Goal: Find specific page/section: Find specific page/section

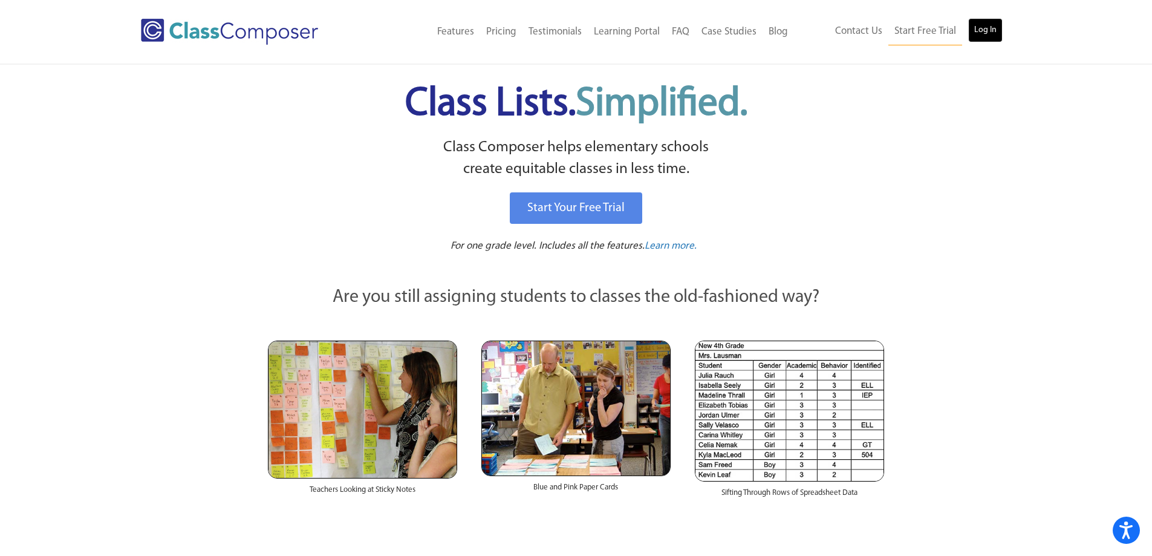
click at [977, 31] on link "Log In" at bounding box center [985, 30] width 34 height 24
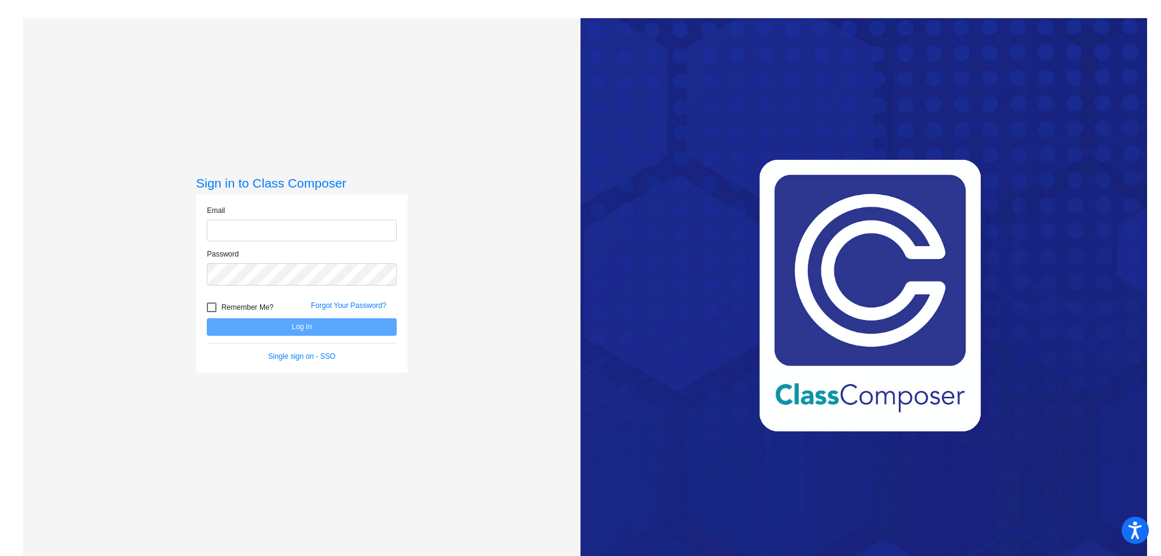
type input "[EMAIL_ADDRESS][PERSON_NAME][DOMAIN_NAME]"
click at [305, 326] on button "Log In" at bounding box center [302, 327] width 190 height 18
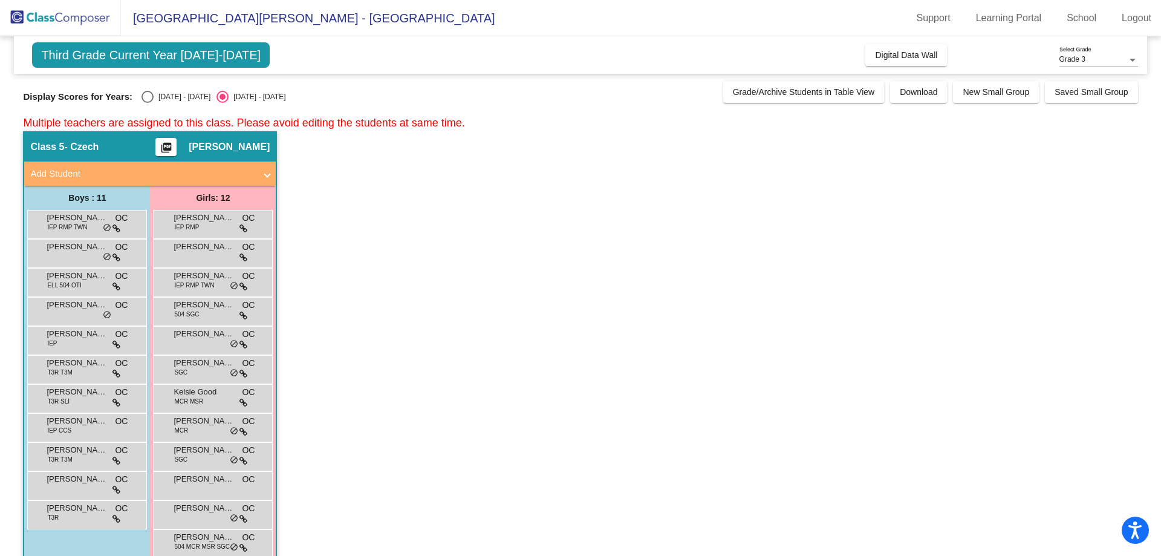
click at [149, 99] on div "Select an option" at bounding box center [148, 97] width 12 height 12
click at [148, 103] on input "2024 - 2025" at bounding box center [147, 103] width 1 height 1
radio input "true"
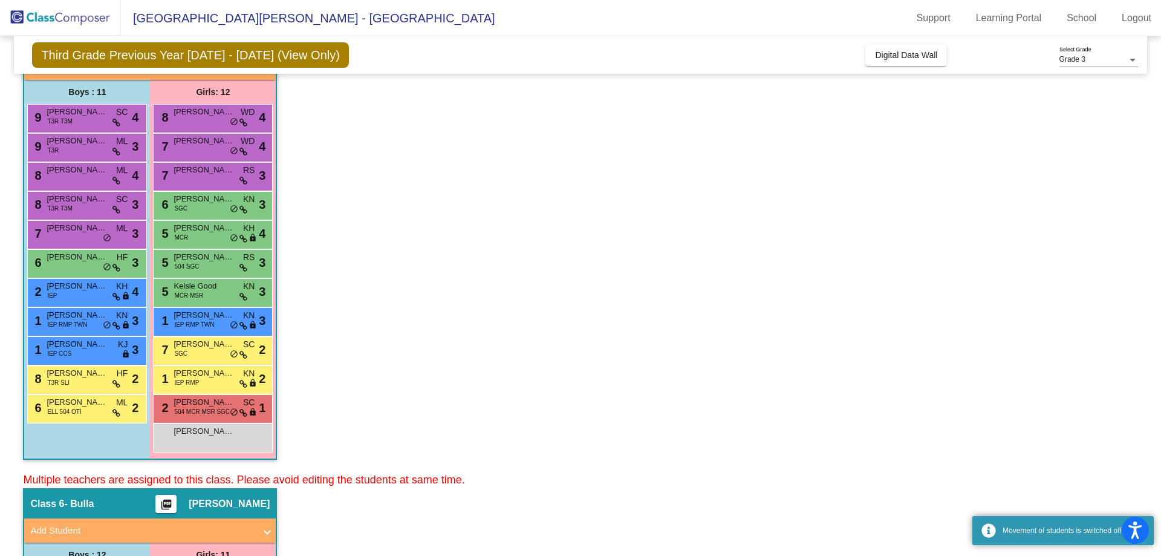
scroll to position [121, 0]
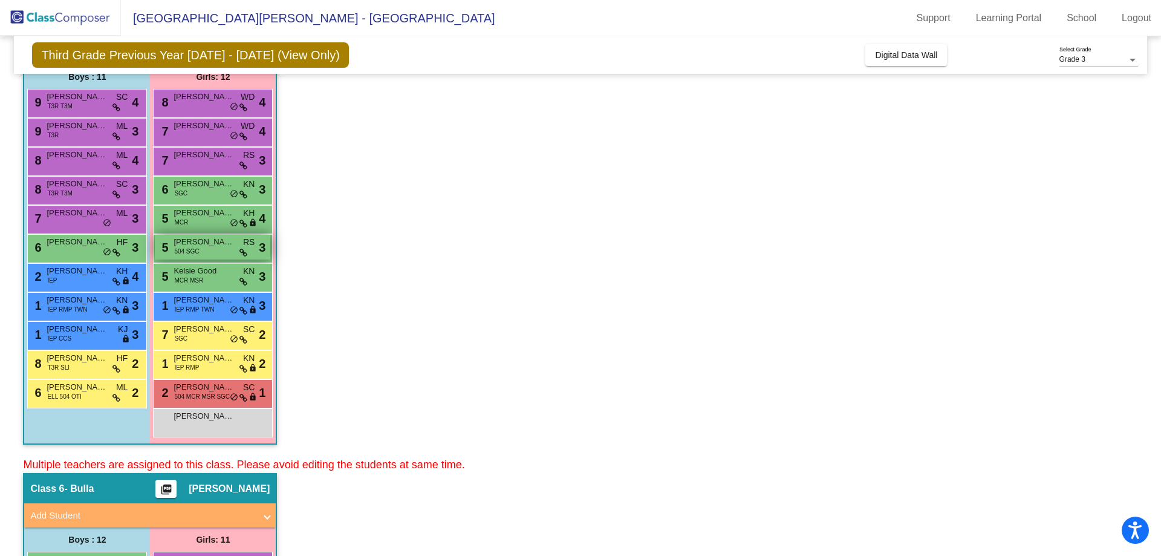
click at [191, 246] on span "Daniyelle Ridley" at bounding box center [204, 242] width 60 height 12
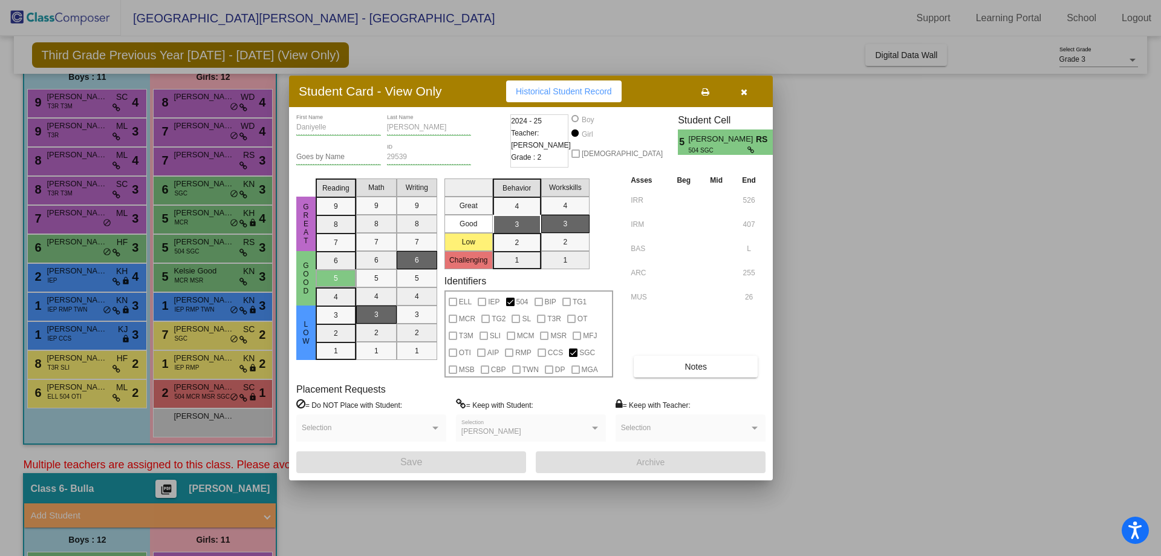
click at [745, 91] on icon "button" at bounding box center [744, 92] width 7 height 8
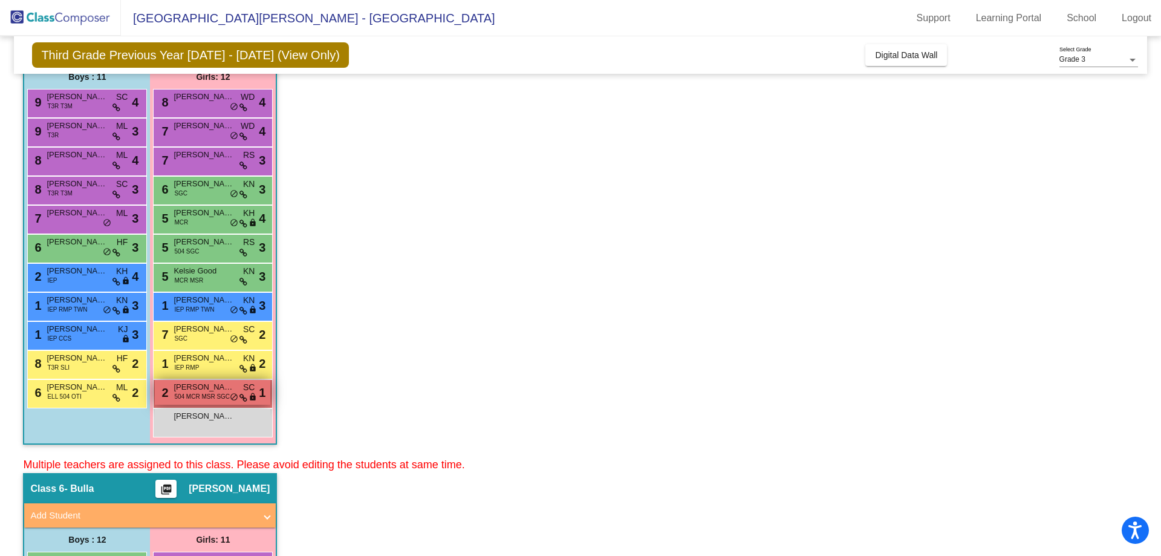
click at [196, 396] on span "504 MCR MSR SGC" at bounding box center [202, 396] width 56 height 9
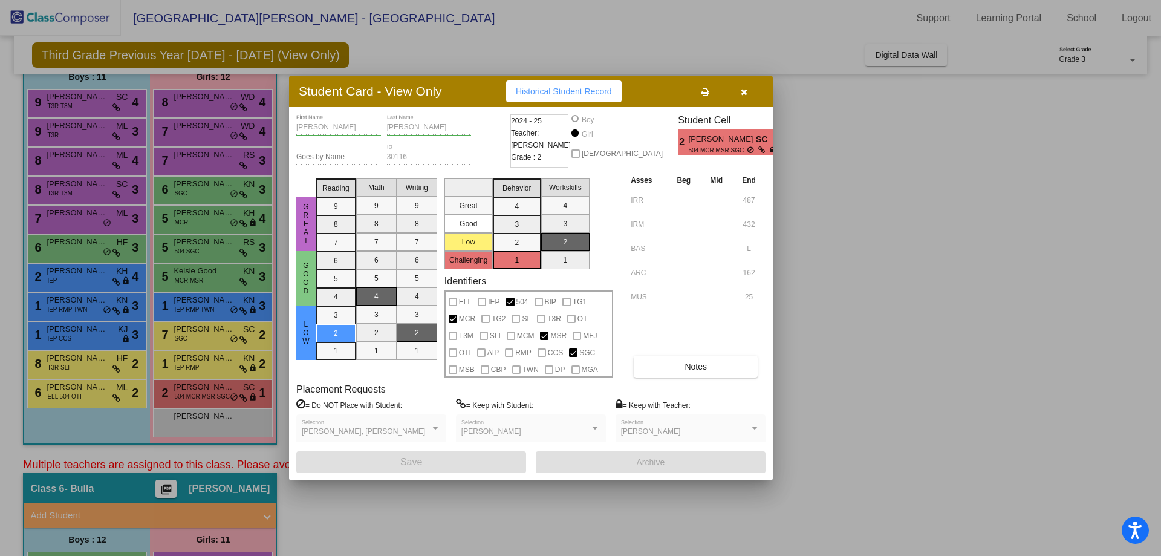
click at [745, 93] on icon "button" at bounding box center [744, 92] width 7 height 8
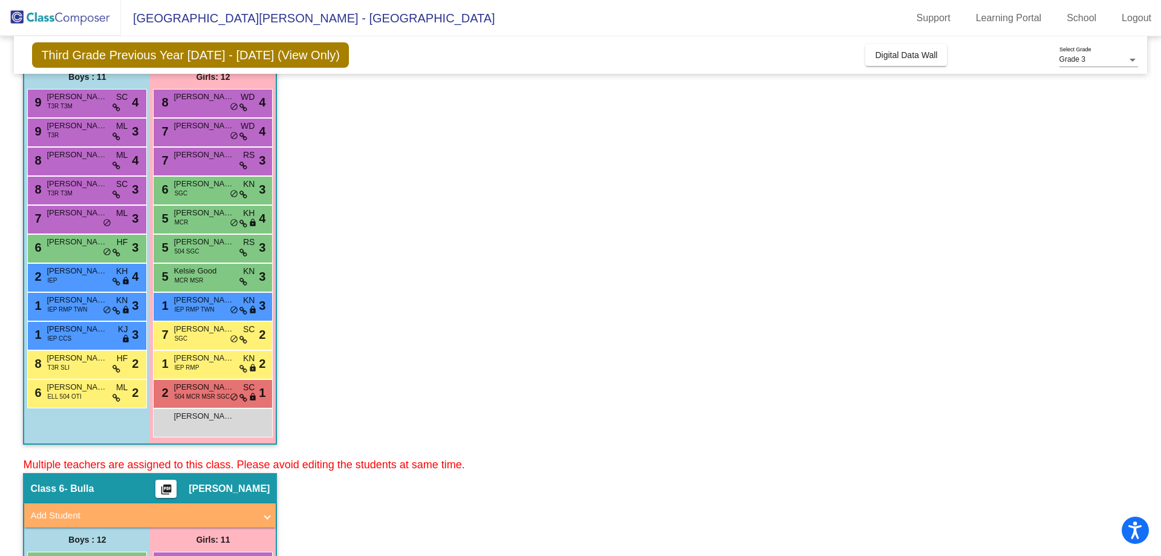
click at [624, 243] on app-classroom "Class 5 - Czech picture_as_pdf Colleen Smosny Add Student First Name Last Name …" at bounding box center [580, 233] width 1115 height 446
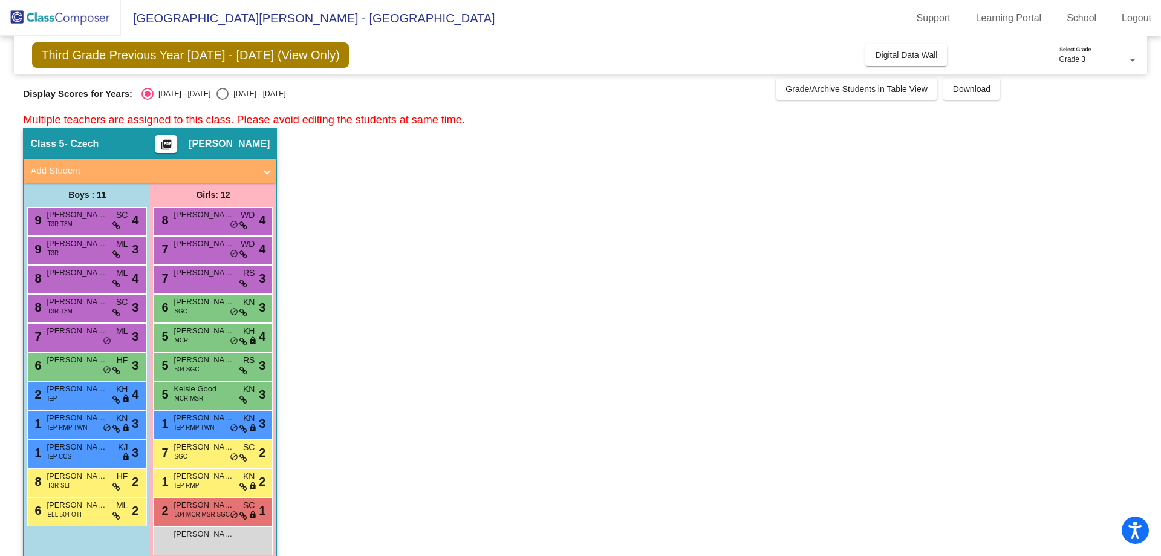
scroll to position [0, 0]
